Goal: Information Seeking & Learning: Learn about a topic

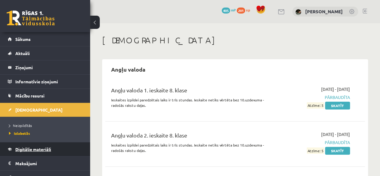
click at [64, 143] on link "Digitālie materiāli" at bounding box center [45, 149] width 75 height 14
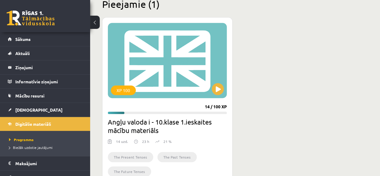
scroll to position [156, 0]
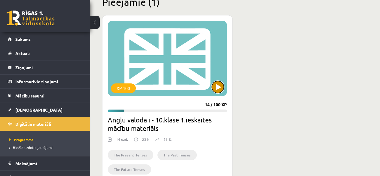
click at [215, 90] on button at bounding box center [218, 87] width 12 height 12
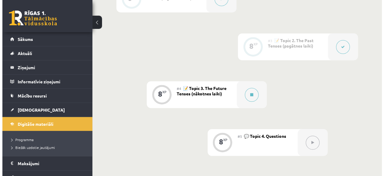
scroll to position [231, 0]
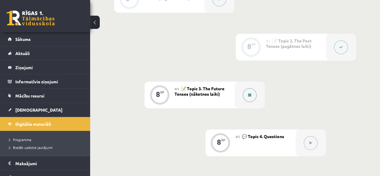
click at [248, 93] on icon at bounding box center [249, 95] width 3 height 4
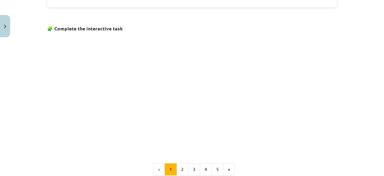
scroll to position [369, 0]
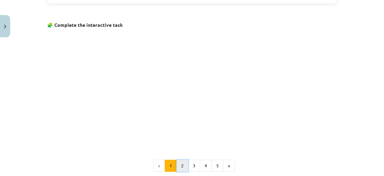
click at [183, 163] on button "2" at bounding box center [183, 165] width 12 height 12
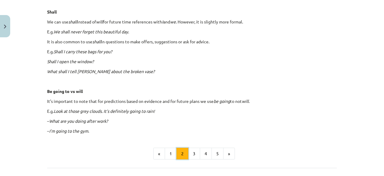
scroll to position [348, 0]
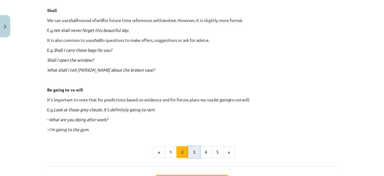
click at [193, 149] on button "3" at bounding box center [194, 152] width 12 height 12
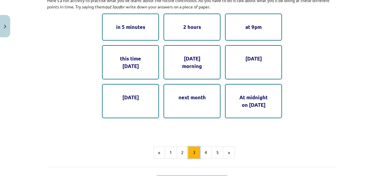
scroll to position [340, 0]
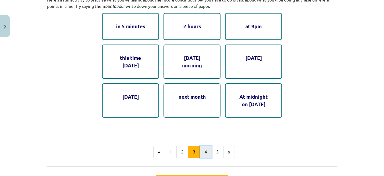
click at [208, 149] on button "4" at bounding box center [206, 152] width 12 height 12
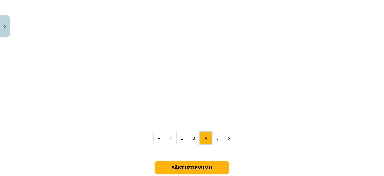
scroll to position [362, 0]
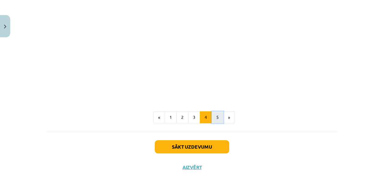
click at [214, 123] on button "5" at bounding box center [218, 117] width 12 height 12
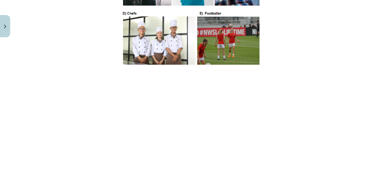
scroll to position [393, 0]
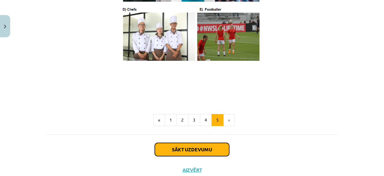
click at [203, 150] on button "Sākt uzdevumu" at bounding box center [192, 149] width 74 height 13
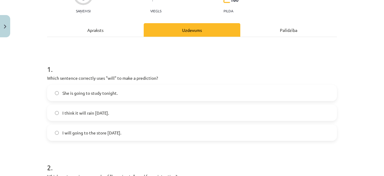
scroll to position [65, 0]
drag, startPoint x: 45, startPoint y: 76, endPoint x: 131, endPoint y: 130, distance: 101.8
click at [131, 130] on div "1 . Which sentence correctly uses "will" to make a prediction? She is going to …" at bounding box center [192, 97] width 290 height 86
copy div "Which sentence correctly uses "will" to make a prediction? She is going to stud…"
click at [108, 114] on span "I think it will rain tomorrow." at bounding box center [85, 112] width 47 height 6
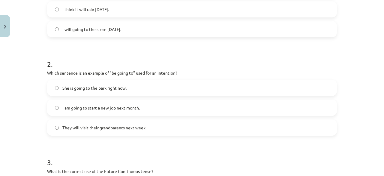
scroll to position [169, 0]
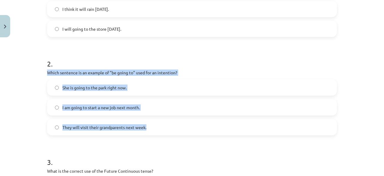
drag, startPoint x: 44, startPoint y: 71, endPoint x: 152, endPoint y: 134, distance: 125.3
click at [152, 134] on div "8 XP Saņemsi Viegls 160 pilda Apraksts Uzdevums Palīdzība 1 . Which sentence co…" at bounding box center [192, 128] width 297 height 515
copy div "Which sentence is an example of "be going to" used for an intention? She is goi…"
click at [123, 105] on span "I am going to start a new job next month." at bounding box center [100, 107] width 77 height 6
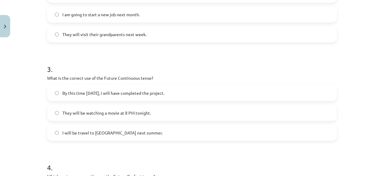
scroll to position [262, 0]
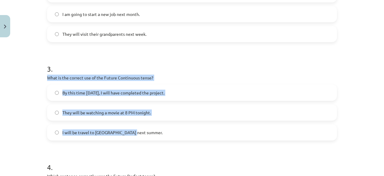
drag, startPoint x: 44, startPoint y: 74, endPoint x: 144, endPoint y: 134, distance: 116.9
click at [144, 134] on div "8 XP Saņemsi Viegls 160 pilda Apraksts Uzdevums Palīdzība 1 . Which sentence co…" at bounding box center [192, 35] width 297 height 515
copy div "What is the correct use of the Future Continuous tense? By this time tomorrow, …"
click at [135, 110] on span "They will be watching a movie at 8 PM tonight." at bounding box center [106, 112] width 89 height 6
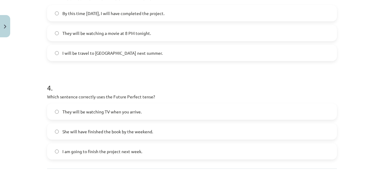
scroll to position [353, 0]
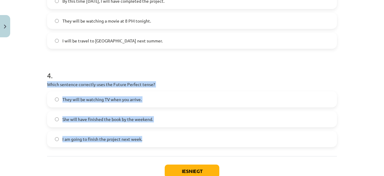
drag, startPoint x: 40, startPoint y: 81, endPoint x: 154, endPoint y: 140, distance: 128.7
click at [154, 140] on div "Mācību tēma: Angļu valoda i - 10.klase 1.ieskaites mācību materiāls #4 📝 Topic …" at bounding box center [192, 88] width 384 height 176
copy div "Which sentence correctly uses the Future Perfect tense? They will be watching T…"
click at [159, 120] on label "She will have finished the book by the weekend." at bounding box center [192, 118] width 289 height 15
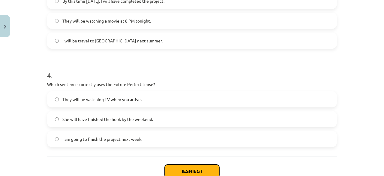
click at [192, 172] on button "Iesniegt" at bounding box center [192, 170] width 55 height 13
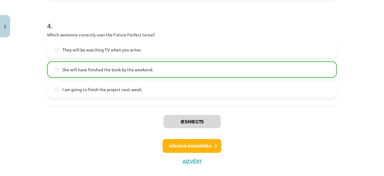
scroll to position [413, 0]
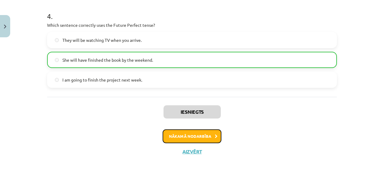
click at [195, 134] on button "Nākamā nodarbība" at bounding box center [192, 136] width 59 height 14
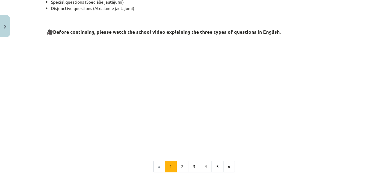
scroll to position [153, 0]
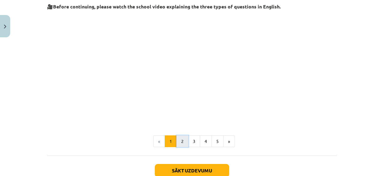
click at [180, 139] on button "2" at bounding box center [183, 141] width 12 height 12
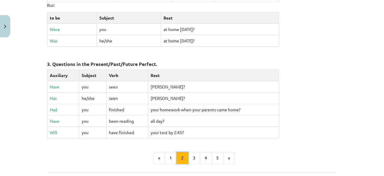
scroll to position [280, 0]
click at [193, 155] on button "3" at bounding box center [194, 157] width 12 height 12
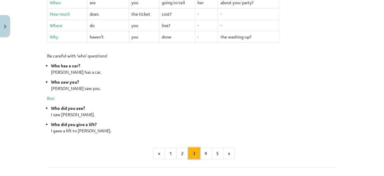
scroll to position [259, 0]
click at [203, 150] on button "4" at bounding box center [206, 153] width 12 height 12
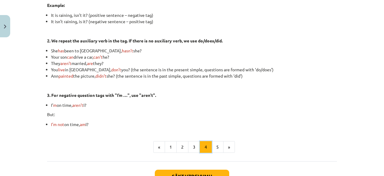
scroll to position [174, 0]
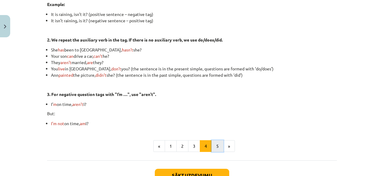
click at [215, 147] on button "5" at bounding box center [218, 146] width 12 height 12
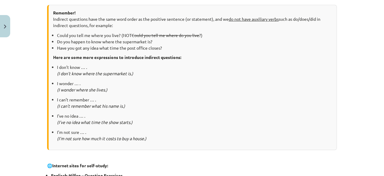
scroll to position [211, 0]
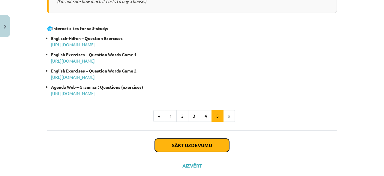
click at [210, 144] on button "Sākt uzdevumu" at bounding box center [192, 144] width 74 height 13
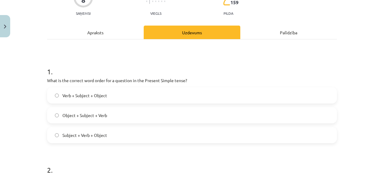
scroll to position [64, 0]
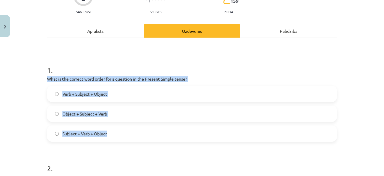
drag, startPoint x: 41, startPoint y: 77, endPoint x: 126, endPoint y: 131, distance: 100.3
click at [126, 131] on div "Mācību tēma: Angļu valoda i - 10.klase 1.ieskaites mācību materiāls #5 💬 Topic …" at bounding box center [192, 88] width 384 height 176
copy div "What is the correct word order for a question in the Present Simple tense? Verb…"
click at [67, 133] on span "Subject + Verb + Object" at bounding box center [84, 133] width 45 height 6
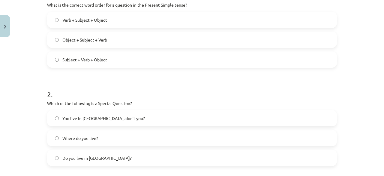
scroll to position [163, 0]
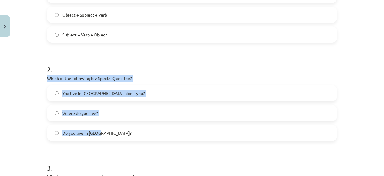
drag, startPoint x: 44, startPoint y: 77, endPoint x: 127, endPoint y: 135, distance: 100.3
click at [127, 135] on div "8 XP Saņemsi Viegls 159 pilda Apraksts Uzdevums Palīdzība 1 . What is the corre…" at bounding box center [192, 134] width 297 height 515
copy div "Which of the following is a Special Question? You live in Riga, don’t you? Wher…"
click at [108, 115] on label "Where do you live?" at bounding box center [192, 112] width 289 height 15
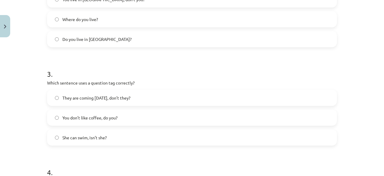
scroll to position [257, 0]
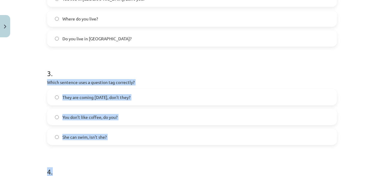
drag, startPoint x: 41, startPoint y: 81, endPoint x: 129, endPoint y: 146, distance: 109.6
click at [129, 146] on div "Mācību tēma: Angļu valoda i - 10.klase 1.ieskaites mācību materiāls #5 💬 Topic …" at bounding box center [192, 88] width 384 height 176
click at [129, 146] on form "1 . What is the correct word order for a question in the Present Simple tense? …" at bounding box center [192, 52] width 290 height 381
drag, startPoint x: 43, startPoint y: 80, endPoint x: 115, endPoint y: 140, distance: 94.3
click at [115, 140] on div "8 XP Saņemsi Viegls 159 pilda Apraksts Uzdevums Palīdzība 1 . What is the corre…" at bounding box center [192, 40] width 297 height 515
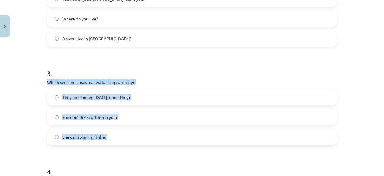
copy div "Which sentence uses a question tag correctly? They are coming tomorrow, don’t t…"
click at [127, 112] on label "You don’t like coffee, do you?" at bounding box center [192, 116] width 289 height 15
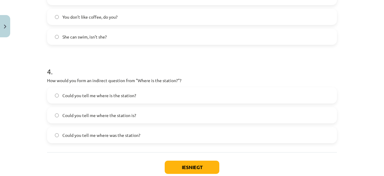
scroll to position [358, 0]
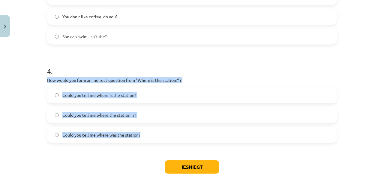
drag, startPoint x: 43, startPoint y: 79, endPoint x: 145, endPoint y: 139, distance: 118.2
copy div "How would you form an indirect question from "Where is the station?"? Could you…"
click at [149, 113] on label "Could you tell me where the station is?" at bounding box center [192, 114] width 289 height 15
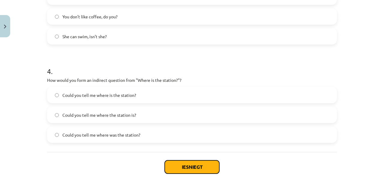
click at [183, 164] on button "Iesniegt" at bounding box center [192, 166] width 55 height 13
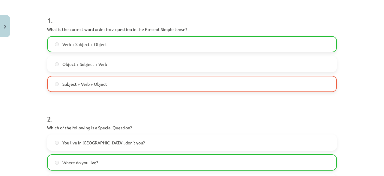
scroll to position [413, 0]
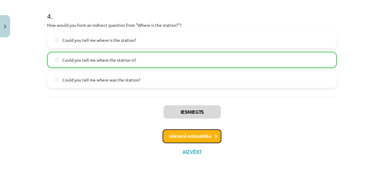
click at [187, 135] on button "Nākamā nodarbība" at bounding box center [192, 136] width 59 height 14
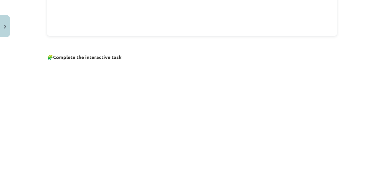
scroll to position [452, 0]
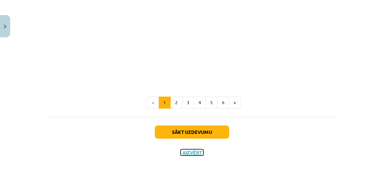
click at [189, 152] on button "Aizvērt" at bounding box center [192, 152] width 23 height 6
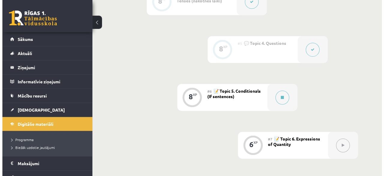
scroll to position [323, 0]
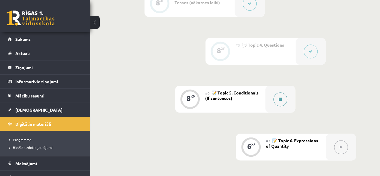
click at [279, 99] on icon at bounding box center [280, 99] width 3 height 4
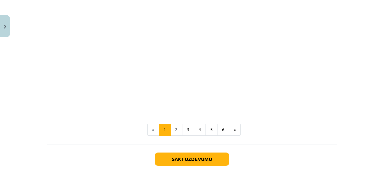
scroll to position [426, 0]
click at [178, 126] on button "2" at bounding box center [177, 129] width 12 height 12
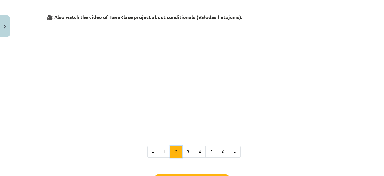
scroll to position [261, 0]
click at [184, 154] on button "3" at bounding box center [188, 151] width 12 height 12
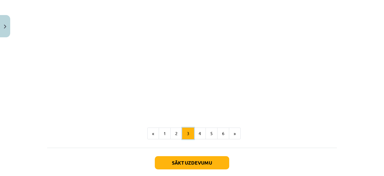
scroll to position [282, 0]
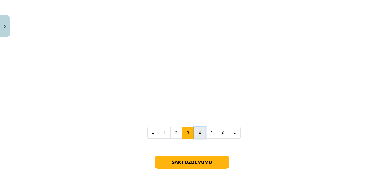
click at [199, 132] on button "4" at bounding box center [200, 133] width 12 height 12
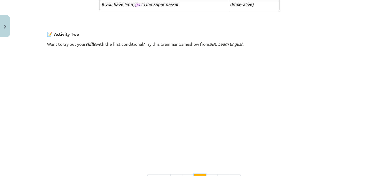
scroll to position [424, 0]
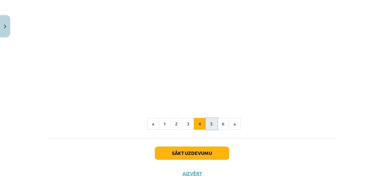
click at [212, 120] on button "5" at bounding box center [212, 124] width 12 height 12
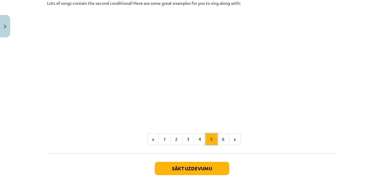
scroll to position [338, 0]
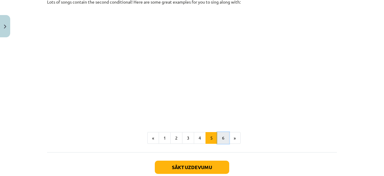
click at [223, 142] on button "6" at bounding box center [223, 138] width 12 height 12
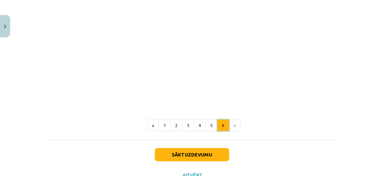
scroll to position [294, 0]
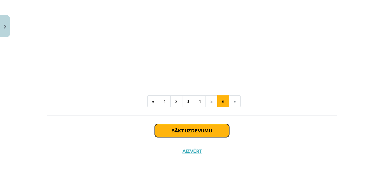
click at [206, 127] on button "Sākt uzdevumu" at bounding box center [192, 130] width 74 height 13
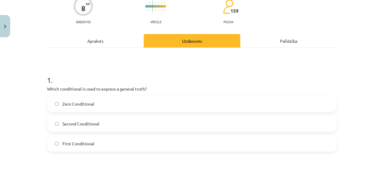
scroll to position [55, 0]
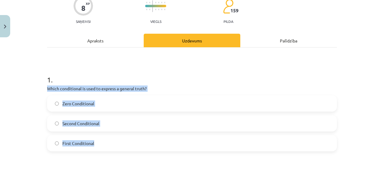
drag, startPoint x: 41, startPoint y: 87, endPoint x: 132, endPoint y: 141, distance: 105.8
copy div "Which conditional is used to express a general truth? Zero Conditional Second C…"
click at [96, 104] on label "Zero Conditional" at bounding box center [192, 103] width 289 height 15
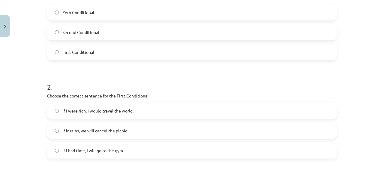
scroll to position [147, 0]
click at [91, 89] on h1 "2 ." at bounding box center [192, 80] width 290 height 19
click at [50, 96] on p "Choose the correct sentence for the First Conditional:" at bounding box center [192, 95] width 290 height 6
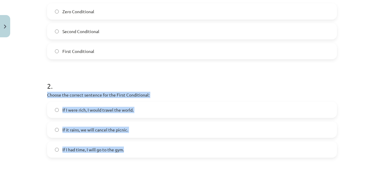
drag, startPoint x: 44, startPoint y: 95, endPoint x: 123, endPoint y: 149, distance: 96.2
click at [123, 149] on div "8 XP Saņemsi Viegls 159 pilda Apraksts Uzdevums Palīdzība 1 . Which conditional…" at bounding box center [192, 150] width 297 height 515
copy div "Choose the correct sentence for the First Conditional: If I were rich, I would …"
click at [132, 130] on label "If it rains, we will cancel the picnic." at bounding box center [192, 129] width 289 height 15
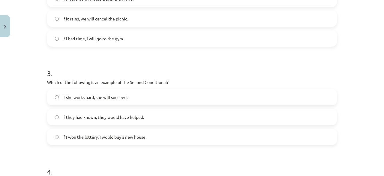
scroll to position [258, 0]
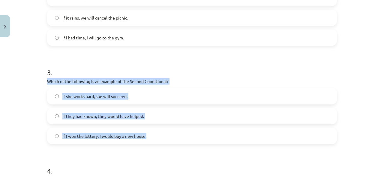
drag, startPoint x: 41, startPoint y: 79, endPoint x: 155, endPoint y: 131, distance: 125.8
click at [155, 131] on div "Mācību tēma: Angļu valoda i - 10.klase 1.ieskaites mācību materiāls #6 📝 Topic …" at bounding box center [192, 88] width 384 height 176
click at [156, 135] on label "If I won the lottery, I would buy a new house." at bounding box center [192, 135] width 289 height 15
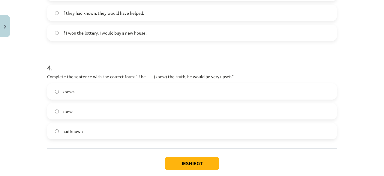
scroll to position [369, 0]
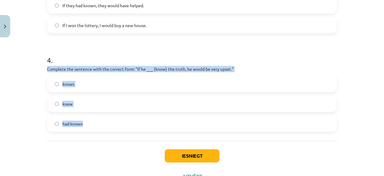
drag, startPoint x: 39, startPoint y: 68, endPoint x: 173, endPoint y: 116, distance: 142.4
click at [173, 116] on div "Mācību tēma: Angļu valoda i - 10.klase 1.ieskaites mācību materiāls #6 📝 Topic …" at bounding box center [192, 88] width 384 height 176
click at [112, 103] on label "knew" at bounding box center [192, 103] width 289 height 15
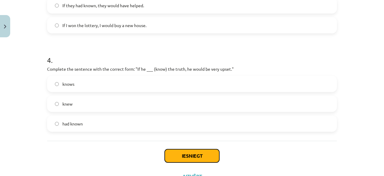
click at [179, 155] on button "Iesniegt" at bounding box center [192, 155] width 55 height 13
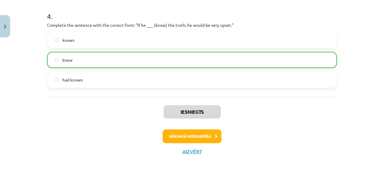
scroll to position [413, 0]
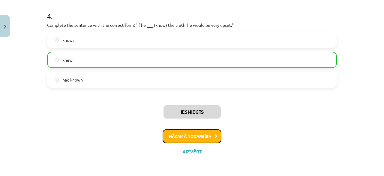
click at [196, 130] on button "Nākamā nodarbība" at bounding box center [192, 136] width 59 height 14
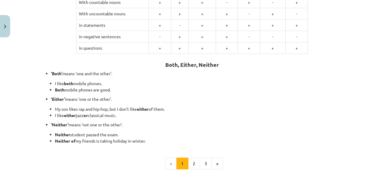
scroll to position [133, 0]
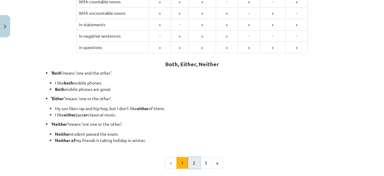
click at [191, 162] on button "2" at bounding box center [194, 163] width 12 height 12
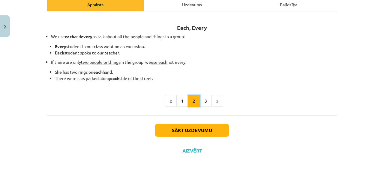
scroll to position [90, 0]
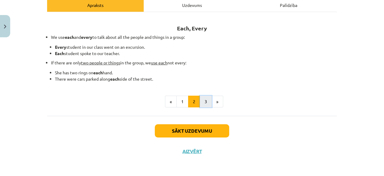
click at [202, 98] on button "3" at bounding box center [206, 102] width 12 height 12
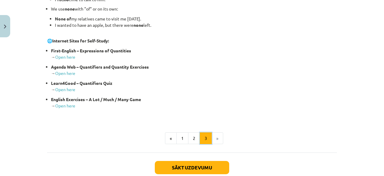
scroll to position [144, 0]
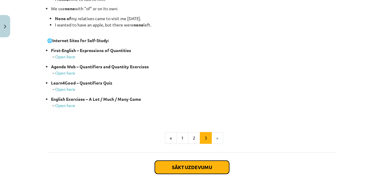
click at [199, 163] on button "Sākt uzdevumu" at bounding box center [192, 166] width 74 height 13
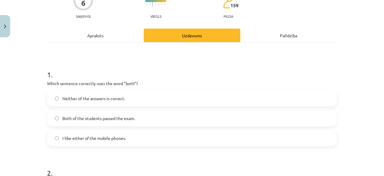
scroll to position [61, 0]
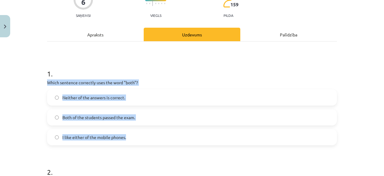
drag, startPoint x: 40, startPoint y: 82, endPoint x: 147, endPoint y: 139, distance: 121.3
click at [147, 139] on div "Mācību tēma: Angļu valoda i - 10.klase 1.ieskaites mācību materiāls #7 📝 Topic …" at bounding box center [192, 88] width 384 height 176
click at [111, 115] on span "Both of the students passed the exam." at bounding box center [98, 117] width 73 height 6
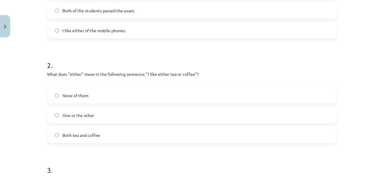
scroll to position [168, 0]
click at [72, 115] on span "One or the other" at bounding box center [78, 114] width 32 height 6
click at [68, 132] on span "Both tea and coffee" at bounding box center [81, 134] width 38 height 6
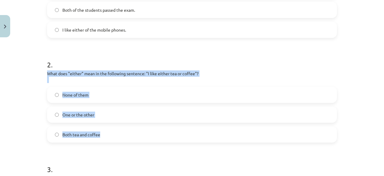
drag, startPoint x: 43, startPoint y: 72, endPoint x: 119, endPoint y: 134, distance: 97.8
click at [119, 134] on div "6 XP Saņemsi Viegls 159 pilda Apraksts Uzdevums Palīdzība 1 . Which sentence co…" at bounding box center [192, 83] width 297 height 423
click at [104, 111] on label "One or the other" at bounding box center [192, 114] width 289 height 15
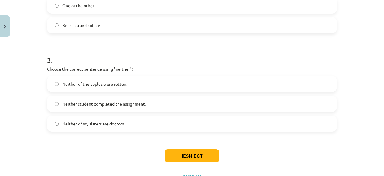
scroll to position [277, 0]
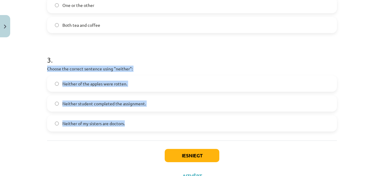
drag, startPoint x: 41, startPoint y: 69, endPoint x: 137, endPoint y: 126, distance: 110.8
click at [150, 102] on label "Neither student completed the assignment." at bounding box center [192, 103] width 289 height 15
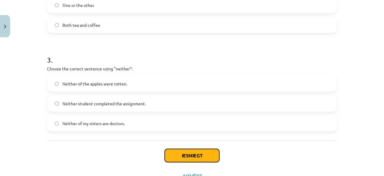
click at [177, 153] on button "Iesniegt" at bounding box center [192, 155] width 55 height 13
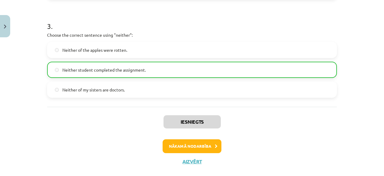
scroll to position [321, 0]
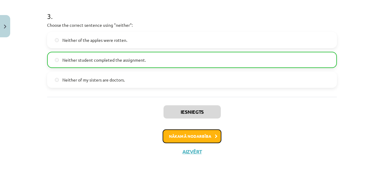
click at [189, 132] on button "Nākamā nodarbība" at bounding box center [192, 136] width 59 height 14
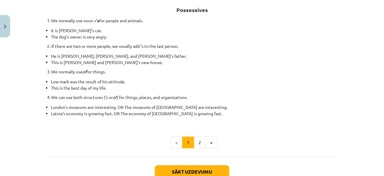
scroll to position [109, 0]
click at [197, 139] on button "2" at bounding box center [200, 142] width 12 height 12
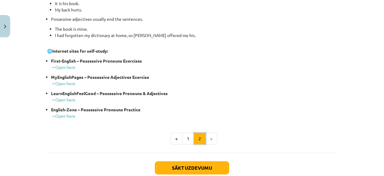
scroll to position [247, 0]
click at [197, 167] on button "Sākt uzdevumu" at bounding box center [192, 167] width 74 height 13
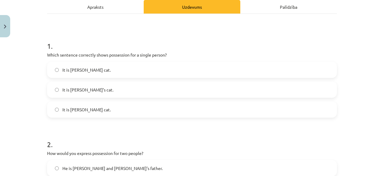
scroll to position [89, 0]
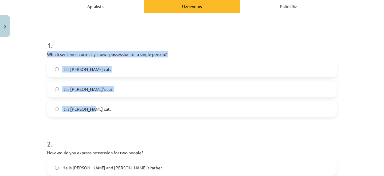
drag, startPoint x: 40, startPoint y: 51, endPoint x: 125, endPoint y: 109, distance: 103.5
click at [125, 109] on div "Mācību tēma: Angļu valoda i - 10.klase 1.ieskaites mācību materiāls #8 📝 Topic …" at bounding box center [192, 88] width 384 height 176
click at [98, 90] on label "It is Jane’s cat." at bounding box center [192, 88] width 289 height 15
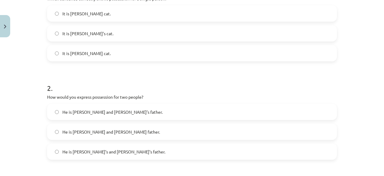
scroll to position [168, 0]
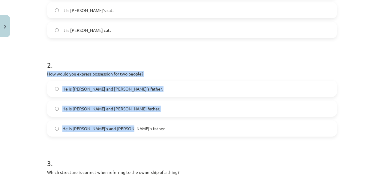
drag, startPoint x: 39, startPoint y: 73, endPoint x: 135, endPoint y: 126, distance: 109.6
click at [135, 126] on div "Mācību tēma: Angļu valoda i - 10.klase 1.ieskaites mācību materiāls #8 📝 Topic …" at bounding box center [192, 88] width 384 height 176
click at [127, 126] on label "He is Alice’s and James’s father." at bounding box center [192, 128] width 289 height 15
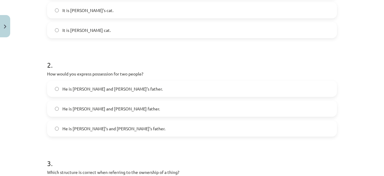
click at [135, 86] on label "He is Alice and James’s father." at bounding box center [192, 88] width 289 height 15
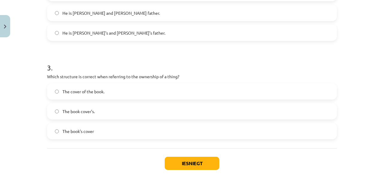
scroll to position [263, 0]
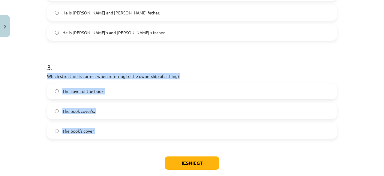
drag, startPoint x: 41, startPoint y: 76, endPoint x: 102, endPoint y: 151, distance: 96.5
click at [101, 132] on label "The book’s cover" at bounding box center [192, 130] width 289 height 15
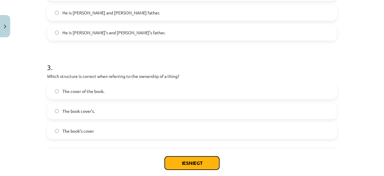
click at [179, 158] on button "Iesniegt" at bounding box center [192, 162] width 55 height 13
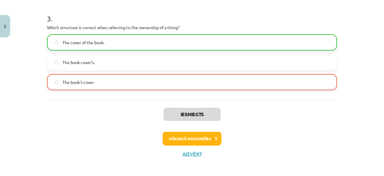
scroll to position [312, 0]
click at [170, 141] on button "Nākamā nodarbība" at bounding box center [192, 138] width 59 height 14
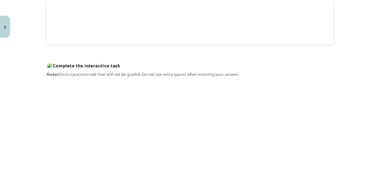
scroll to position [332, 0]
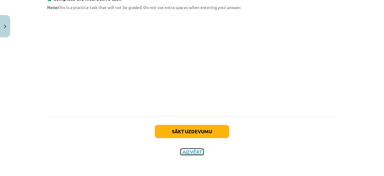
click at [192, 153] on button "Aizvērt" at bounding box center [192, 152] width 23 height 6
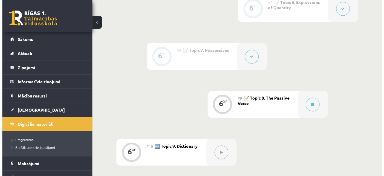
scroll to position [461, 0]
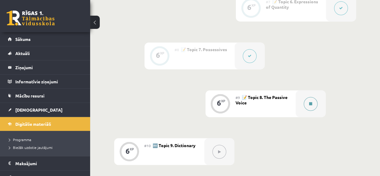
click at [305, 107] on button at bounding box center [311, 104] width 14 height 14
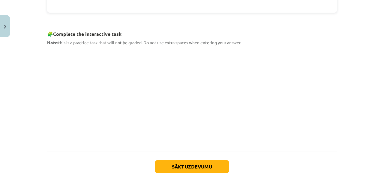
scroll to position [296, 0]
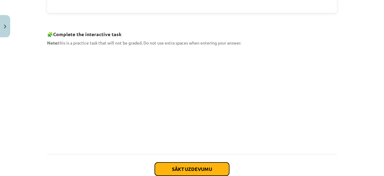
click at [200, 164] on button "Sākt uzdevumu" at bounding box center [192, 168] width 74 height 13
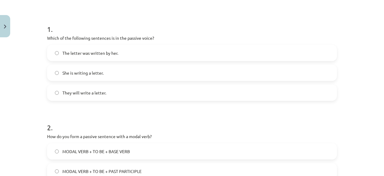
scroll to position [109, 0]
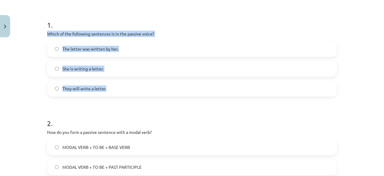
drag, startPoint x: 41, startPoint y: 34, endPoint x: 144, endPoint y: 89, distance: 115.7
click at [144, 89] on div "6 XP Saņemsi Grūts 156 pilda Apraksts Uzdevums Palīdzība 1 . Which of the follo…" at bounding box center [192, 139] width 297 height 417
click at [123, 50] on label "The letter was written by her." at bounding box center [192, 48] width 289 height 15
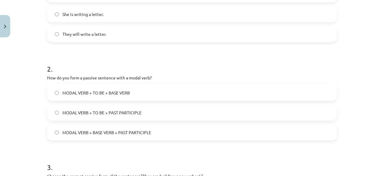
scroll to position [164, 0]
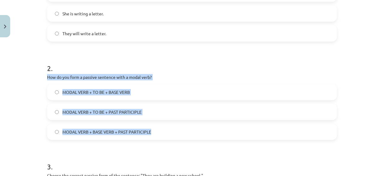
drag, startPoint x: 43, startPoint y: 77, endPoint x: 157, endPoint y: 138, distance: 129.0
click at [157, 138] on div "6 XP Saņemsi Grūts 156 pilda Apraksts Uzdevums Palīdzība 1 . Which of the follo…" at bounding box center [192, 84] width 297 height 417
click at [157, 138] on label "MODAL VERB + BASE VERB + PAST PARTICIPLE" at bounding box center [192, 131] width 289 height 15
drag, startPoint x: 43, startPoint y: 76, endPoint x: 162, endPoint y: 132, distance: 131.9
click at [162, 132] on div "6 XP Saņemsi Grūts 156 pilda Apraksts Uzdevums Palīdzība 1 . Which of the follo…" at bounding box center [192, 84] width 297 height 417
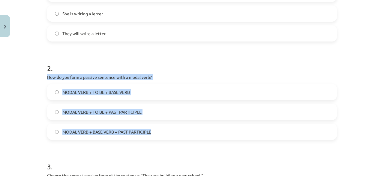
click at [111, 106] on label "MODAL VERB + TO BE + PAST PARTICIPLE" at bounding box center [192, 111] width 289 height 15
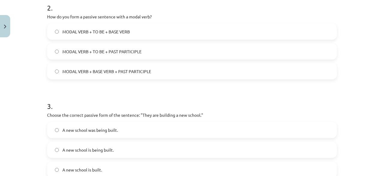
scroll to position [255, 0]
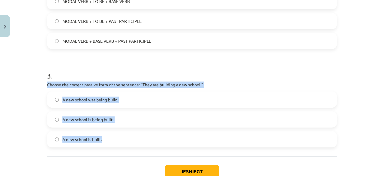
drag, startPoint x: 44, startPoint y: 84, endPoint x: 138, endPoint y: 141, distance: 109.9
click at [119, 119] on label "A new school is being built." at bounding box center [192, 119] width 289 height 15
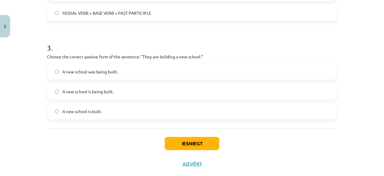
scroll to position [283, 0]
click at [183, 141] on button "Iesniegt" at bounding box center [192, 142] width 55 height 13
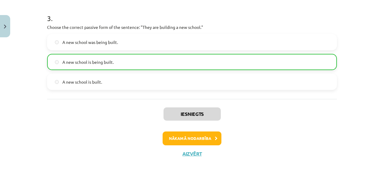
scroll to position [314, 0]
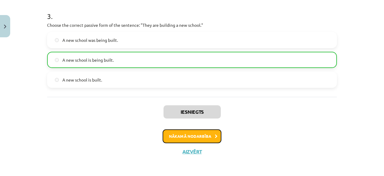
click at [183, 141] on button "Nākamā nodarbība" at bounding box center [192, 136] width 59 height 14
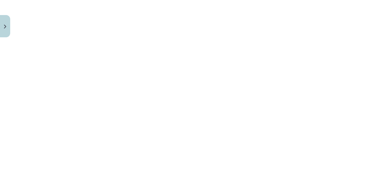
scroll to position [125, 0]
click at [348, 118] on div "Mācību tēma: Angļu valoda i - 10.klase 1.ieskaites mācību materiāls #10 🔤 Topic…" at bounding box center [192, 88] width 384 height 176
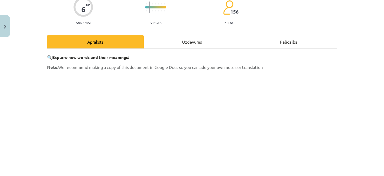
scroll to position [27, 0]
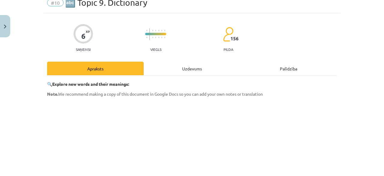
click at [348, 118] on div "Mācību tēma: Angļu valoda i - 10.klase 1.ieskaites mācību materiāls #10 🔤 Topic…" at bounding box center [192, 88] width 384 height 176
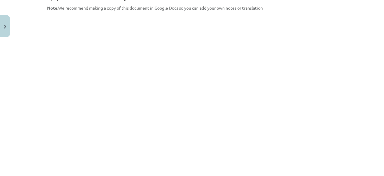
scroll to position [0, 0]
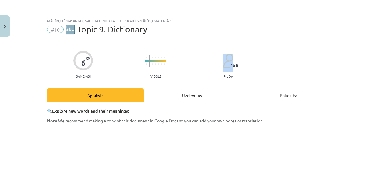
click at [300, 48] on div "6 XP Saņemsi Viegls 156 pilda" at bounding box center [192, 62] width 290 height 31
click at [349, 78] on div "Mācību tēma: Angļu valoda i - 10.klase 1.ieskaites mācību materiāls #10 🔤 Topic…" at bounding box center [192, 88] width 384 height 176
click at [360, 105] on div "Mācību tēma: Angļu valoda i - 10.klase 1.ieskaites mācību materiāls #10 🔤 Topic…" at bounding box center [192, 88] width 384 height 176
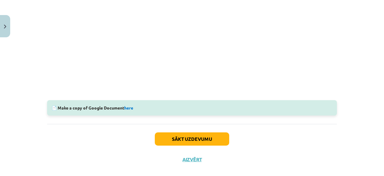
scroll to position [204, 0]
click at [129, 107] on link "here" at bounding box center [128, 107] width 9 height 5
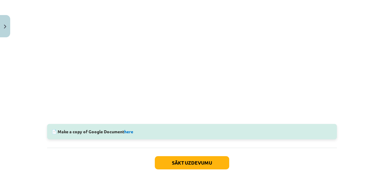
scroll to position [184, 0]
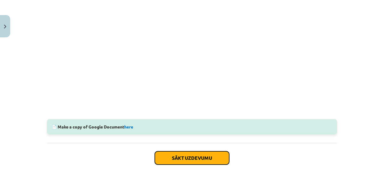
click at [210, 158] on button "Sākt uzdevumu" at bounding box center [192, 157] width 74 height 13
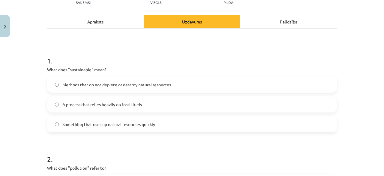
scroll to position [74, 0]
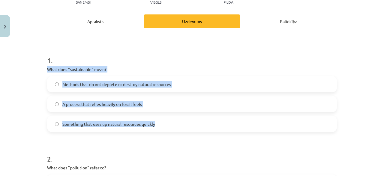
drag, startPoint x: 44, startPoint y: 67, endPoint x: 186, endPoint y: 120, distance: 150.9
click at [186, 120] on div "6 XP Saņemsi Viegls 156 pilda Apraksts Uzdevums Palīdzība 1 . What does "sustai…" at bounding box center [192, 174] width 297 height 417
click at [130, 82] on span "Methods that do not deplete or destroy natural resources" at bounding box center [116, 84] width 109 height 6
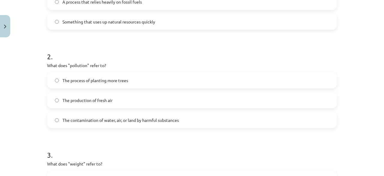
scroll to position [176, 0]
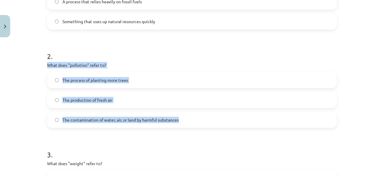
drag, startPoint x: 45, startPoint y: 63, endPoint x: 189, endPoint y: 117, distance: 154.0
click at [189, 117] on div "2 . What does "pollution" refer to? The process of planting more trees The prod…" at bounding box center [192, 84] width 290 height 86
click at [113, 119] on span "The contamination of water, air, or land by harmful substances" at bounding box center [120, 120] width 117 height 6
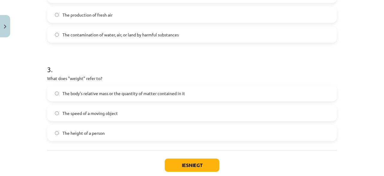
scroll to position [263, 0]
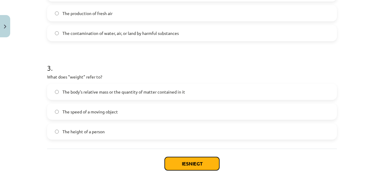
click at [169, 165] on button "Iesniegt" at bounding box center [192, 163] width 55 height 13
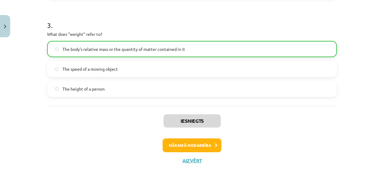
scroll to position [314, 0]
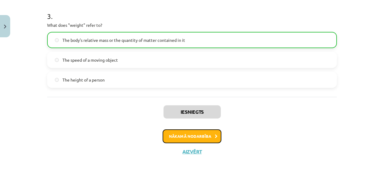
click at [187, 137] on button "Nākamā nodarbība" at bounding box center [192, 136] width 59 height 14
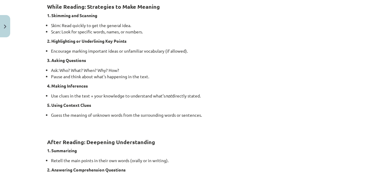
scroll to position [517, 0]
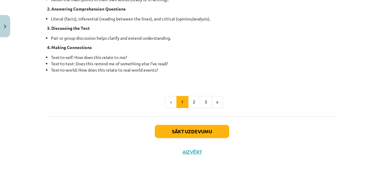
click at [189, 154] on div "Sākt uzdevumu Aizvērt" at bounding box center [192, 137] width 290 height 42
click at [189, 149] on button "Aizvērt" at bounding box center [192, 152] width 23 height 6
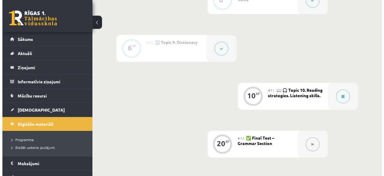
scroll to position [565, 0]
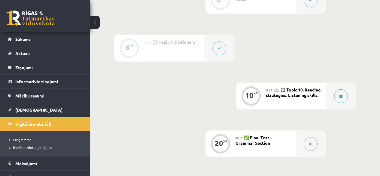
click at [343, 96] on button at bounding box center [341, 96] width 14 height 14
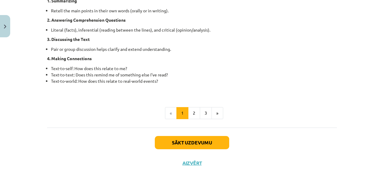
scroll to position [517, 0]
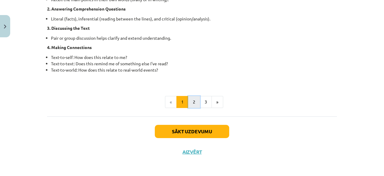
click at [195, 100] on button "2" at bounding box center [194, 102] width 12 height 12
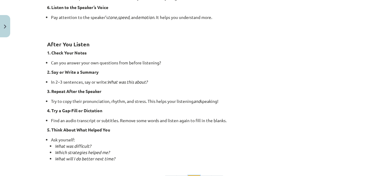
scroll to position [470, 0]
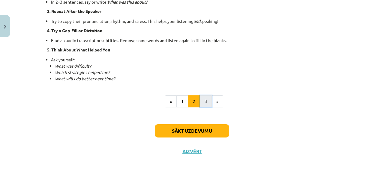
click at [207, 97] on button "3" at bounding box center [206, 101] width 12 height 12
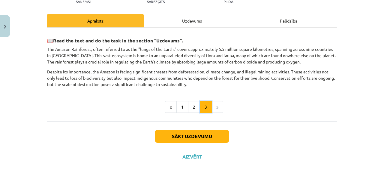
scroll to position [75, 0]
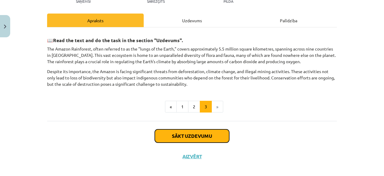
click at [209, 136] on button "Sākt uzdevumu" at bounding box center [192, 135] width 74 height 13
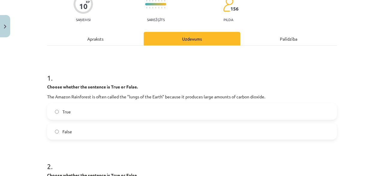
scroll to position [62, 0]
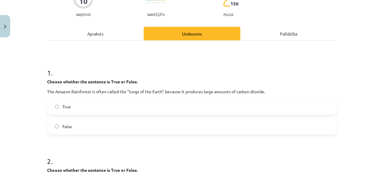
click at [188, 126] on label "False" at bounding box center [192, 126] width 289 height 15
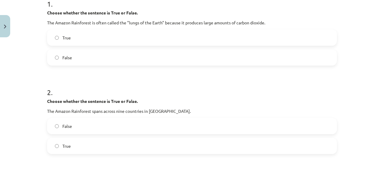
scroll to position [143, 0]
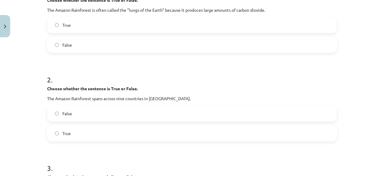
click at [174, 132] on label "True" at bounding box center [192, 133] width 289 height 15
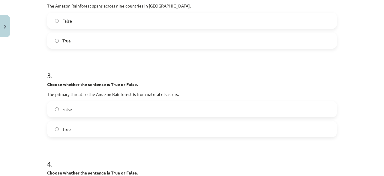
scroll to position [236, 0]
click at [153, 111] on label "False" at bounding box center [192, 108] width 289 height 15
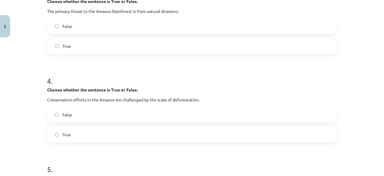
scroll to position [319, 0]
click at [149, 136] on label "True" at bounding box center [192, 133] width 289 height 15
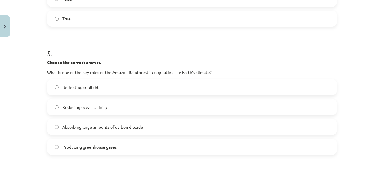
scroll to position [435, 0]
click at [142, 126] on span "Absorbing large amounts of carbon dioxide" at bounding box center [102, 126] width 81 height 6
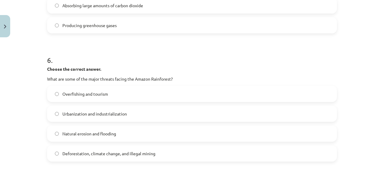
scroll to position [556, 0]
click at [140, 157] on label "Deforestation, climate change, and illegal mining" at bounding box center [192, 152] width 289 height 15
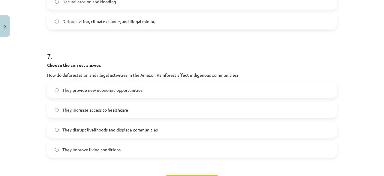
scroll to position [688, 0]
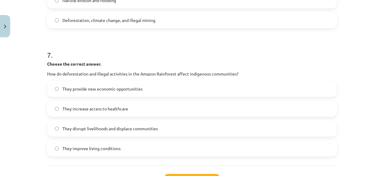
click at [166, 131] on label "They disrupt livelihoods and displace communities" at bounding box center [192, 128] width 289 height 15
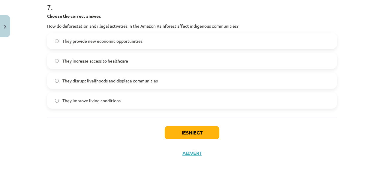
scroll to position [738, 0]
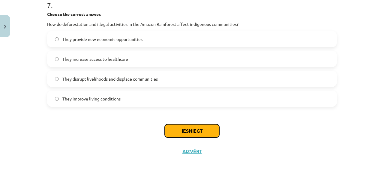
click at [166, 131] on button "Iesniegt" at bounding box center [192, 130] width 55 height 13
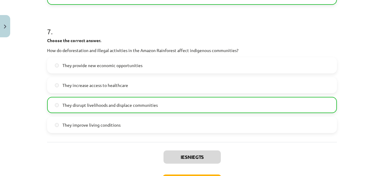
scroll to position [757, 0]
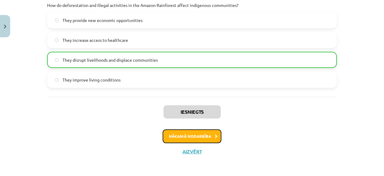
click at [185, 135] on button "Nākamā nodarbība" at bounding box center [192, 136] width 59 height 14
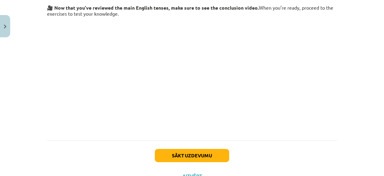
scroll to position [96, 0]
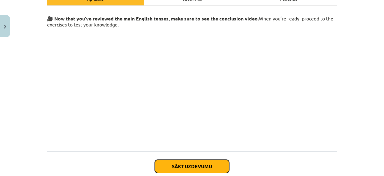
click at [181, 169] on button "Sākt uzdevumu" at bounding box center [192, 165] width 74 height 13
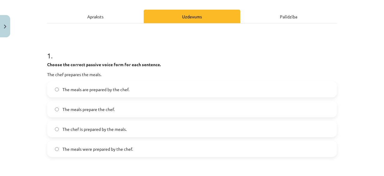
scroll to position [85, 0]
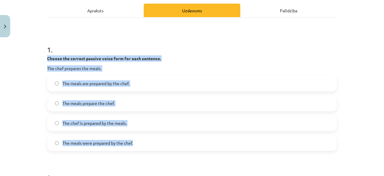
drag, startPoint x: 42, startPoint y: 56, endPoint x: 153, endPoint y: 141, distance: 140.1
click at [133, 82] on label "The meals are prepared by the chef." at bounding box center [192, 83] width 289 height 15
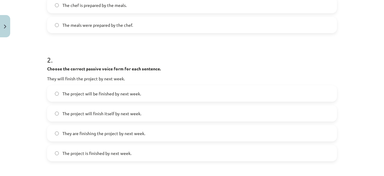
scroll to position [203, 0]
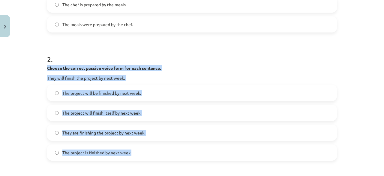
drag, startPoint x: 46, startPoint y: 70, endPoint x: 155, endPoint y: 146, distance: 133.1
click at [155, 146] on div "2 . Choose the correct passive voice form for each sentence. They will finish t…" at bounding box center [192, 102] width 290 height 116
click at [149, 92] on label "The project will be finished by next week." at bounding box center [192, 92] width 289 height 15
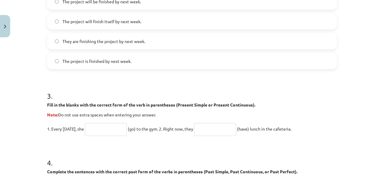
scroll to position [295, 0]
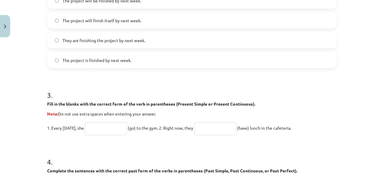
drag, startPoint x: 45, startPoint y: 104, endPoint x: 298, endPoint y: 124, distance: 253.7
click at [298, 124] on div "3 . Fill in the blanks with the correct form of the verb in parentheses (Presen…" at bounding box center [192, 107] width 290 height 55
click at [107, 132] on input "text" at bounding box center [106, 128] width 42 height 13
type input "****"
click at [210, 129] on input "text" at bounding box center [215, 128] width 42 height 13
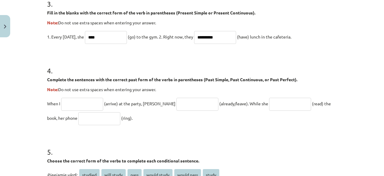
scroll to position [388, 0]
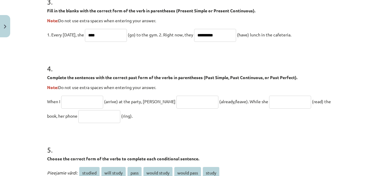
type input "**********"
drag, startPoint x: 44, startPoint y: 77, endPoint x: 181, endPoint y: 112, distance: 141.5
click at [84, 102] on input "text" at bounding box center [82, 102] width 42 height 13
type input "*******"
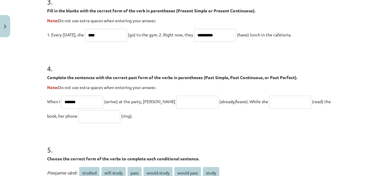
click at [177, 103] on input "text" at bounding box center [198, 102] width 42 height 13
type input "**********"
click at [269, 101] on input "text" at bounding box center [290, 102] width 42 height 13
type input "**********"
click at [80, 116] on input "text" at bounding box center [99, 116] width 42 height 13
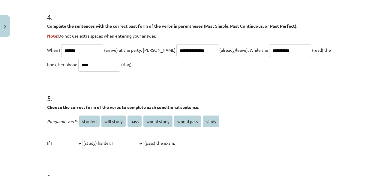
scroll to position [440, 0]
type input "****"
drag, startPoint x: 41, startPoint y: 105, endPoint x: 201, endPoint y: 143, distance: 165.2
click at [201, 143] on div "**********" at bounding box center [192, 88] width 384 height 176
click at [76, 138] on select "**********" at bounding box center [68, 142] width 30 height 11
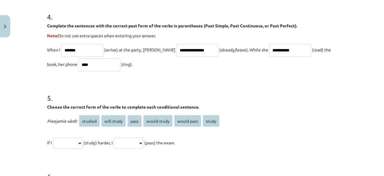
select select "*******"
click at [53, 137] on select "**********" at bounding box center [68, 142] width 30 height 11
click at [233, 141] on p "**********" at bounding box center [192, 142] width 290 height 14
click at [142, 142] on select "**********" at bounding box center [129, 142] width 30 height 11
select select "**********"
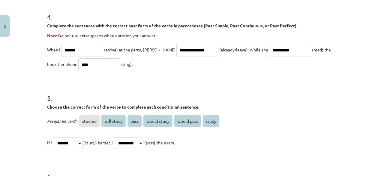
click at [121, 137] on select "**********" at bounding box center [129, 142] width 30 height 11
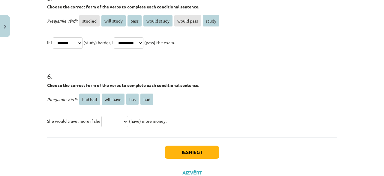
scroll to position [540, 0]
click at [121, 119] on select "******* ********* *** ***" at bounding box center [115, 120] width 27 height 11
select select "***"
click at [102, 115] on select "******* ********* *** ***" at bounding box center [115, 120] width 27 height 11
click at [169, 150] on button "Iesniegt" at bounding box center [192, 151] width 55 height 13
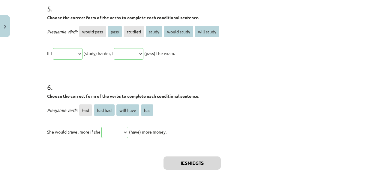
scroll to position [669, 0]
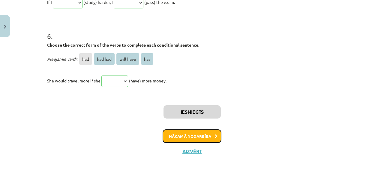
click at [203, 133] on button "Nākamā nodarbība" at bounding box center [192, 136] width 59 height 14
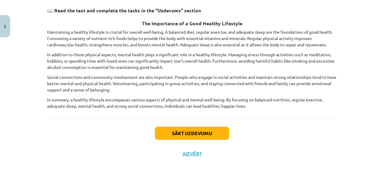
scroll to position [105, 0]
click at [193, 152] on button "Aizvērt" at bounding box center [192, 153] width 23 height 6
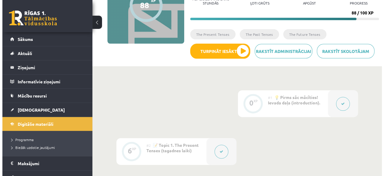
scroll to position [80, 0]
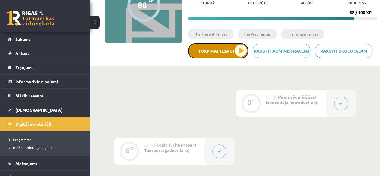
click at [238, 52] on button "Turpināt iesākto" at bounding box center [218, 50] width 60 height 15
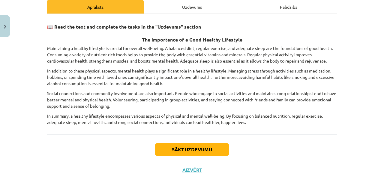
scroll to position [106, 0]
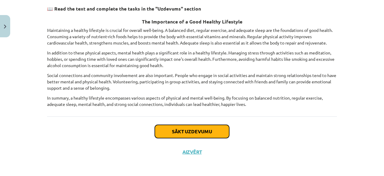
click at [193, 129] on button "Sākt uzdevumu" at bounding box center [192, 131] width 74 height 13
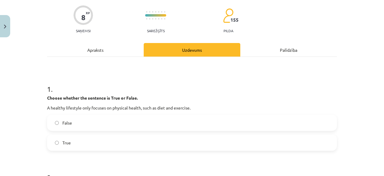
scroll to position [46, 0]
click at [127, 123] on label "False" at bounding box center [192, 122] width 289 height 15
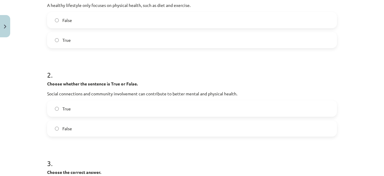
scroll to position [148, 0]
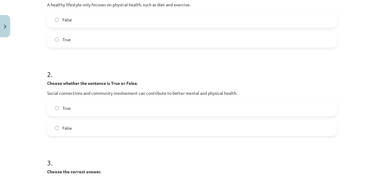
click at [125, 110] on label "True" at bounding box center [192, 107] width 289 height 15
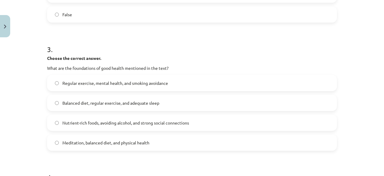
scroll to position [262, 0]
click at [136, 145] on label "Meditation, balanced diet, and physical health" at bounding box center [192, 142] width 289 height 15
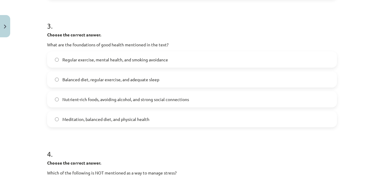
scroll to position [285, 0]
click at [125, 84] on label "Balanced diet, regular exercise, and adequate sleep" at bounding box center [192, 79] width 289 height 15
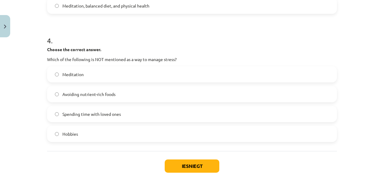
scroll to position [399, 0]
click at [102, 96] on span "Avoiding nutrient-rich foods" at bounding box center [88, 94] width 53 height 6
click at [170, 159] on button "Iesniegt" at bounding box center [192, 165] width 55 height 13
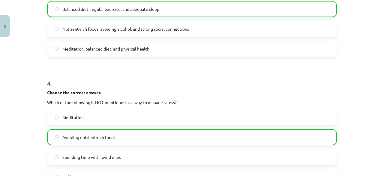
scroll to position [452, 0]
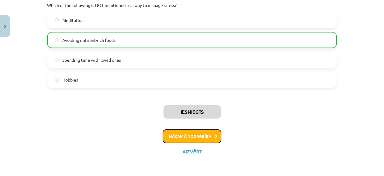
click at [186, 137] on button "Nākamā nodarbība" at bounding box center [192, 136] width 59 height 14
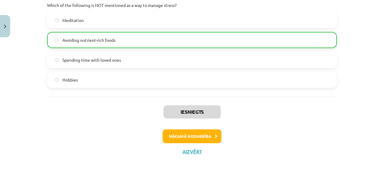
scroll to position [7, 0]
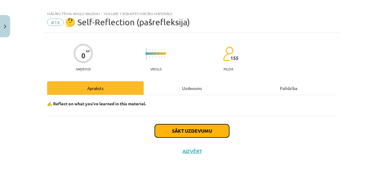
click at [159, 129] on button "Sākt uzdevumu" at bounding box center [192, 130] width 74 height 13
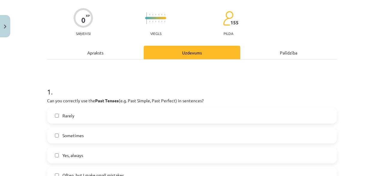
scroll to position [66, 0]
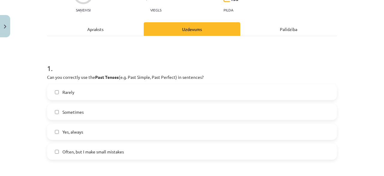
click at [118, 112] on label "Sometimes" at bounding box center [192, 111] width 289 height 15
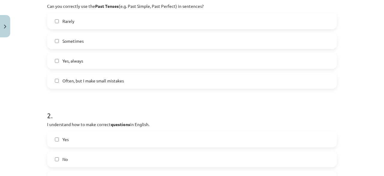
scroll to position [172, 0]
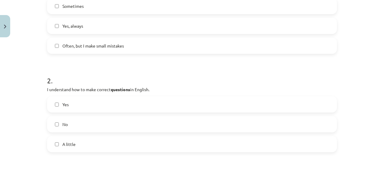
click at [98, 104] on label "Yes" at bounding box center [192, 104] width 289 height 15
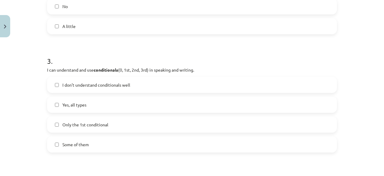
scroll to position [289, 0]
click at [106, 146] on label "Some of them" at bounding box center [192, 144] width 289 height 15
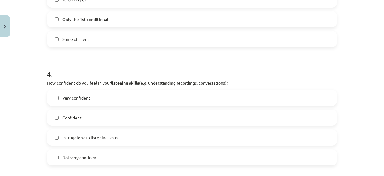
scroll to position [400, 0]
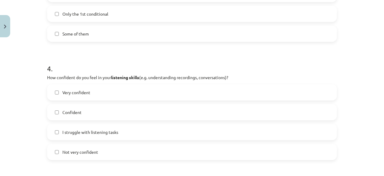
click at [96, 111] on label "Confident" at bounding box center [192, 112] width 289 height 15
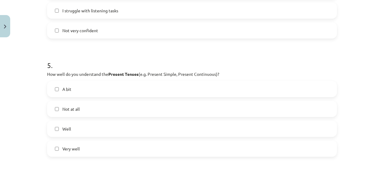
scroll to position [521, 0]
click at [92, 129] on label "Well" at bounding box center [192, 128] width 289 height 15
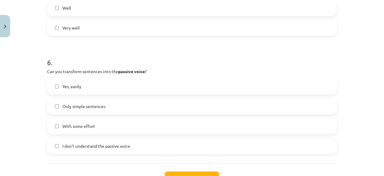
scroll to position [643, 0]
click at [99, 105] on span "Only simple sentences" at bounding box center [83, 105] width 43 height 6
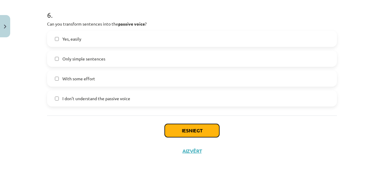
click at [174, 127] on button "Iesniegt" at bounding box center [192, 130] width 55 height 13
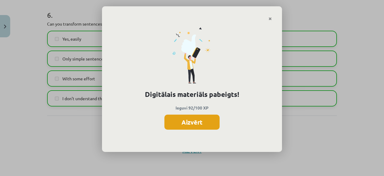
click at [181, 124] on button "Aizvērt" at bounding box center [192, 121] width 55 height 15
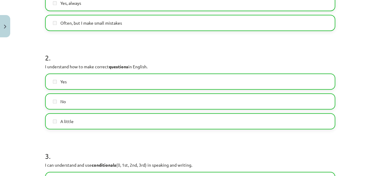
scroll to position [191, 0]
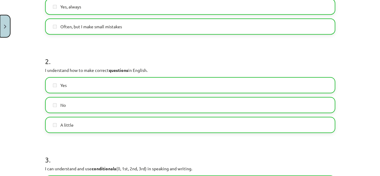
click at [9, 28] on button "Close" at bounding box center [5, 26] width 10 height 22
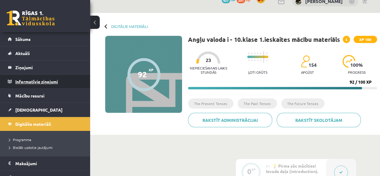
scroll to position [10, 0]
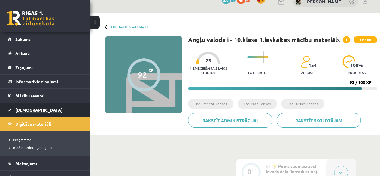
click at [56, 108] on link "[DEMOGRAPHIC_DATA]" at bounding box center [45, 110] width 75 height 14
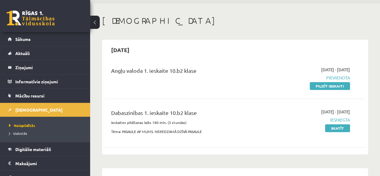
scroll to position [20, 0]
